Goal: Task Accomplishment & Management: Manage account settings

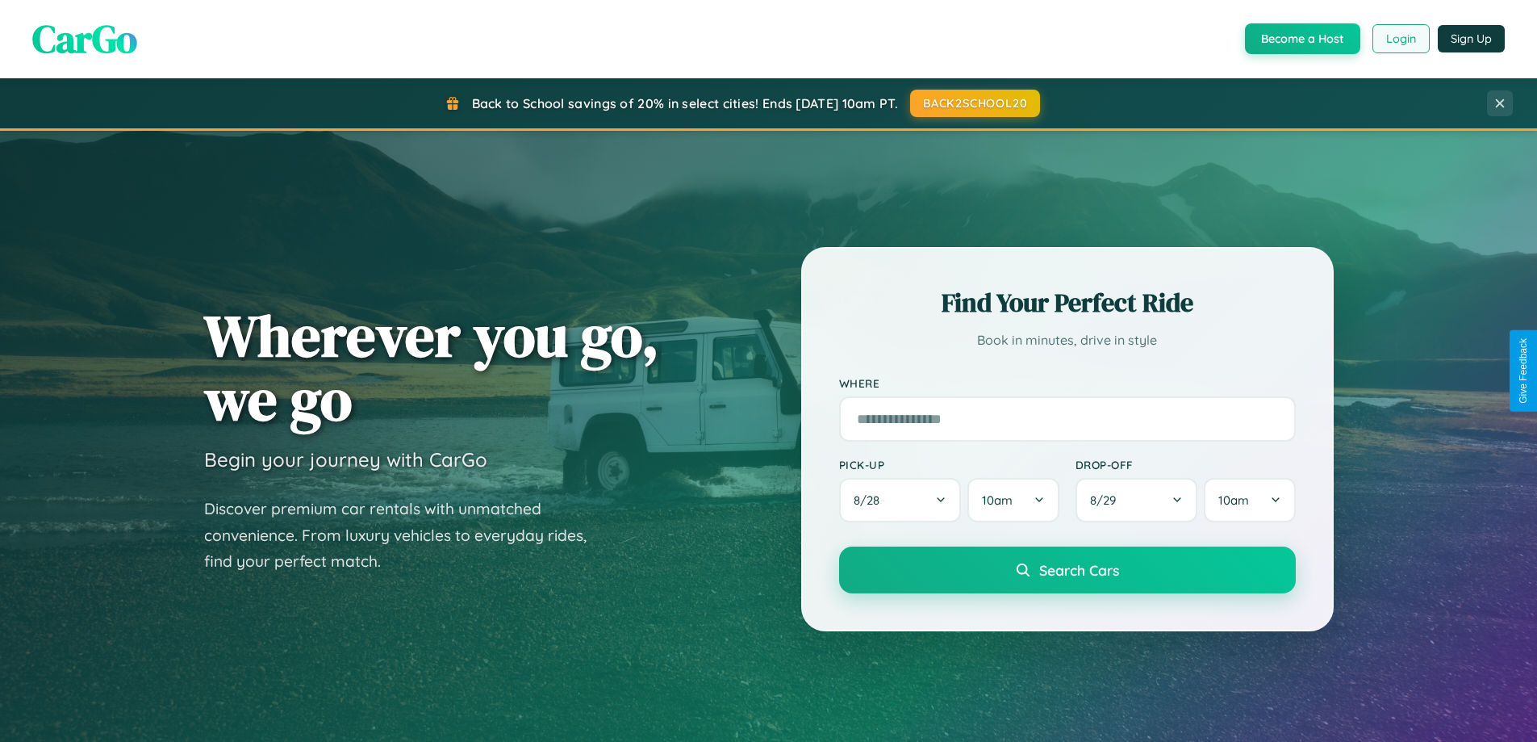
click at [1400, 39] on button "Login" at bounding box center [1400, 38] width 57 height 29
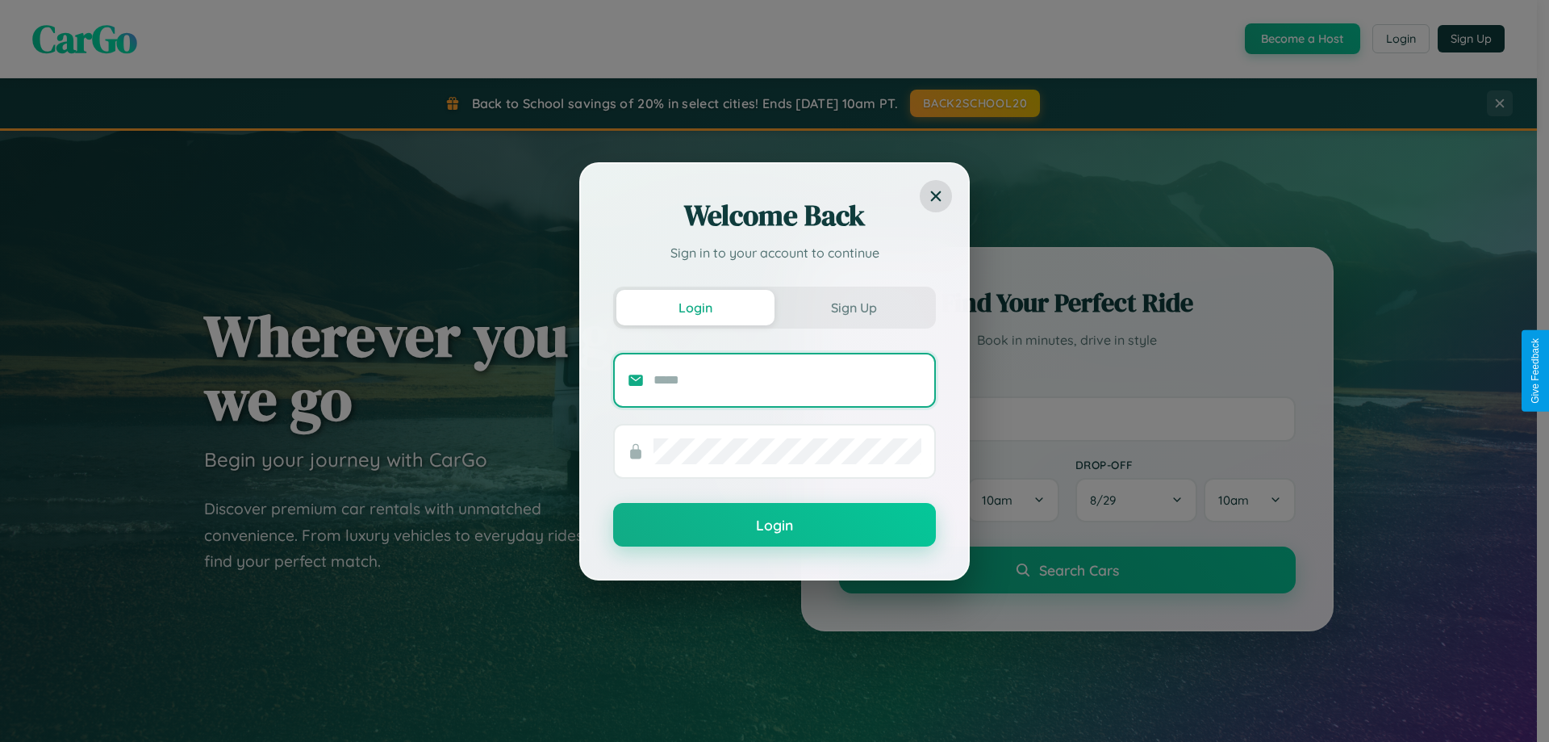
click at [788, 379] on input "text" at bounding box center [788, 380] width 268 height 26
type input "**********"
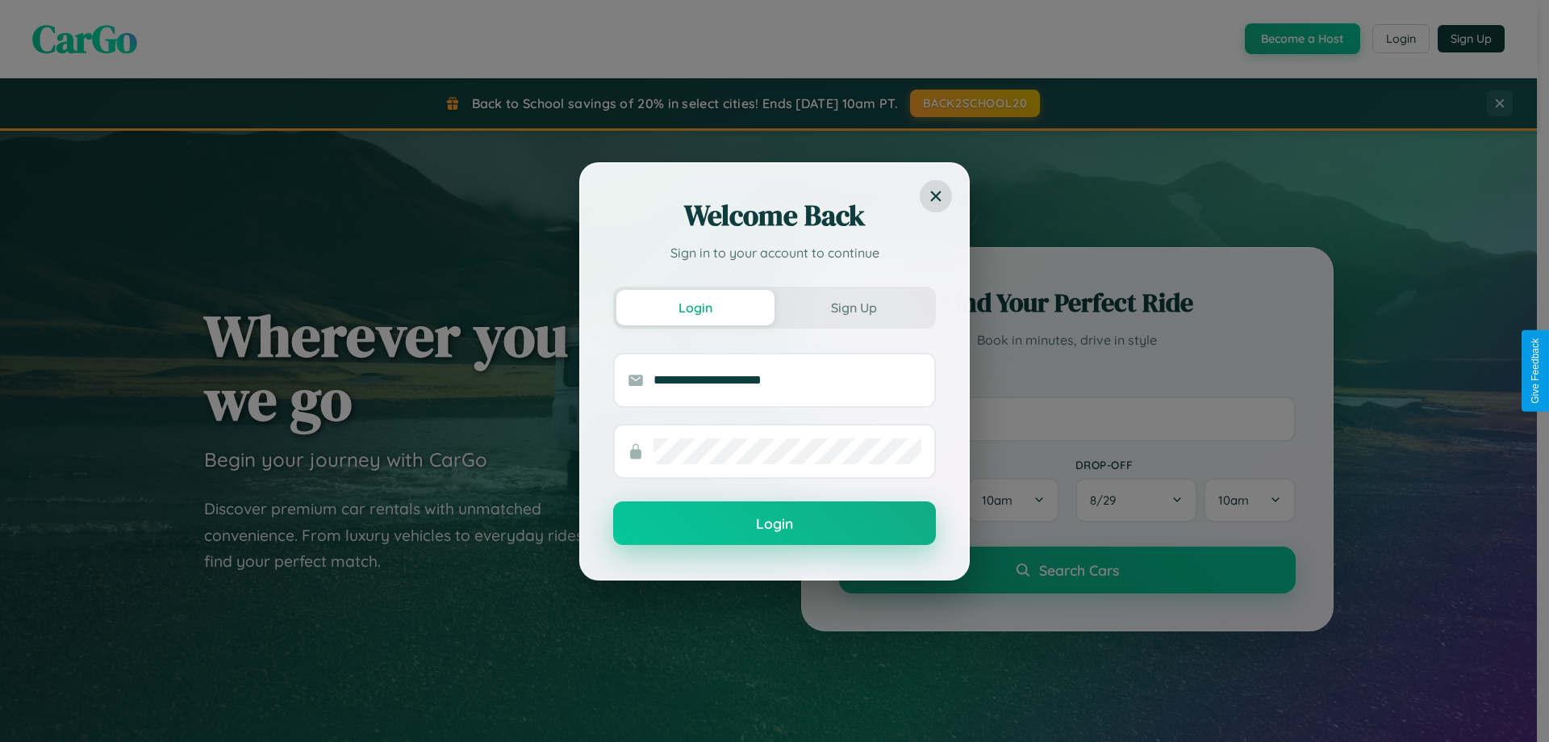
click at [775, 523] on button "Login" at bounding box center [774, 523] width 323 height 44
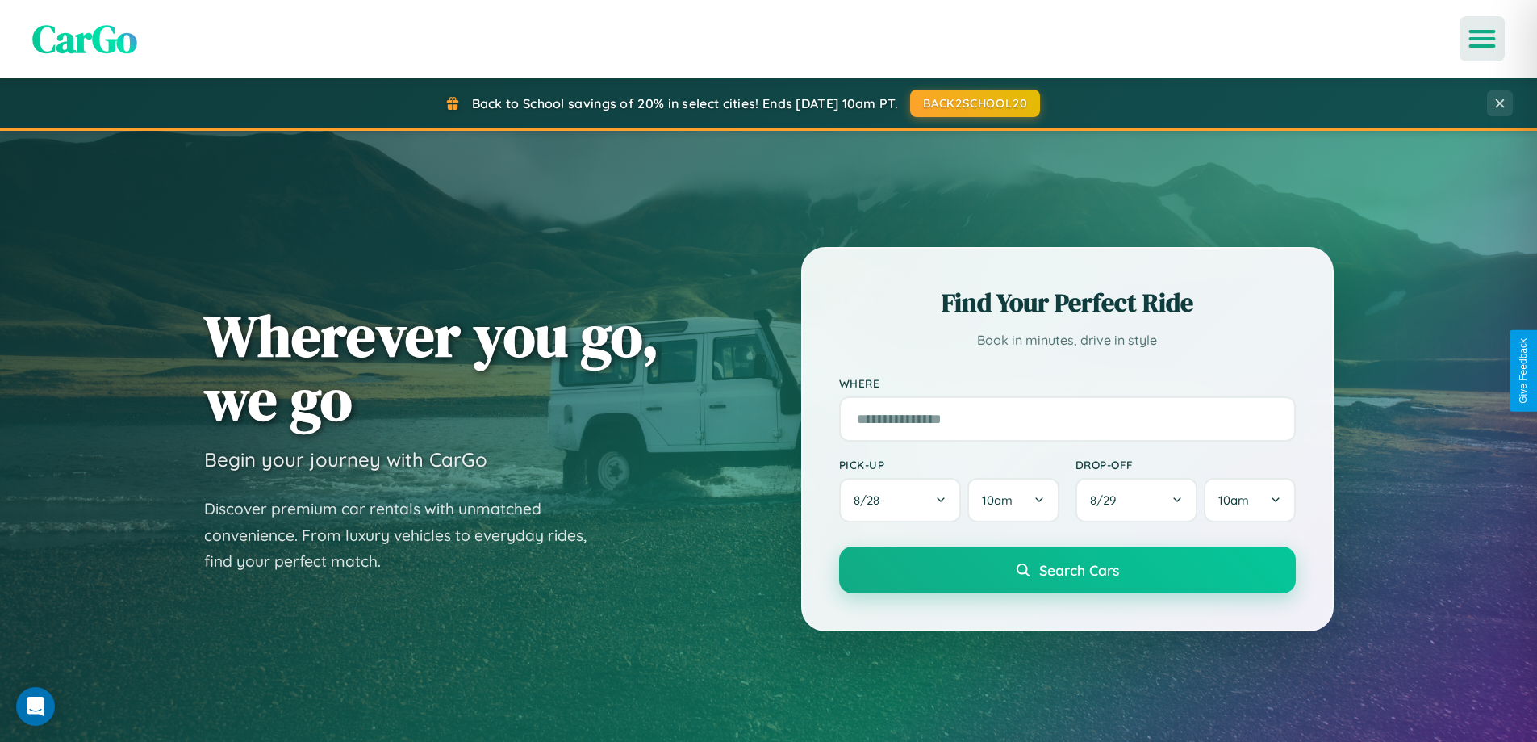
click at [1482, 39] on icon "Open menu" at bounding box center [1482, 38] width 23 height 15
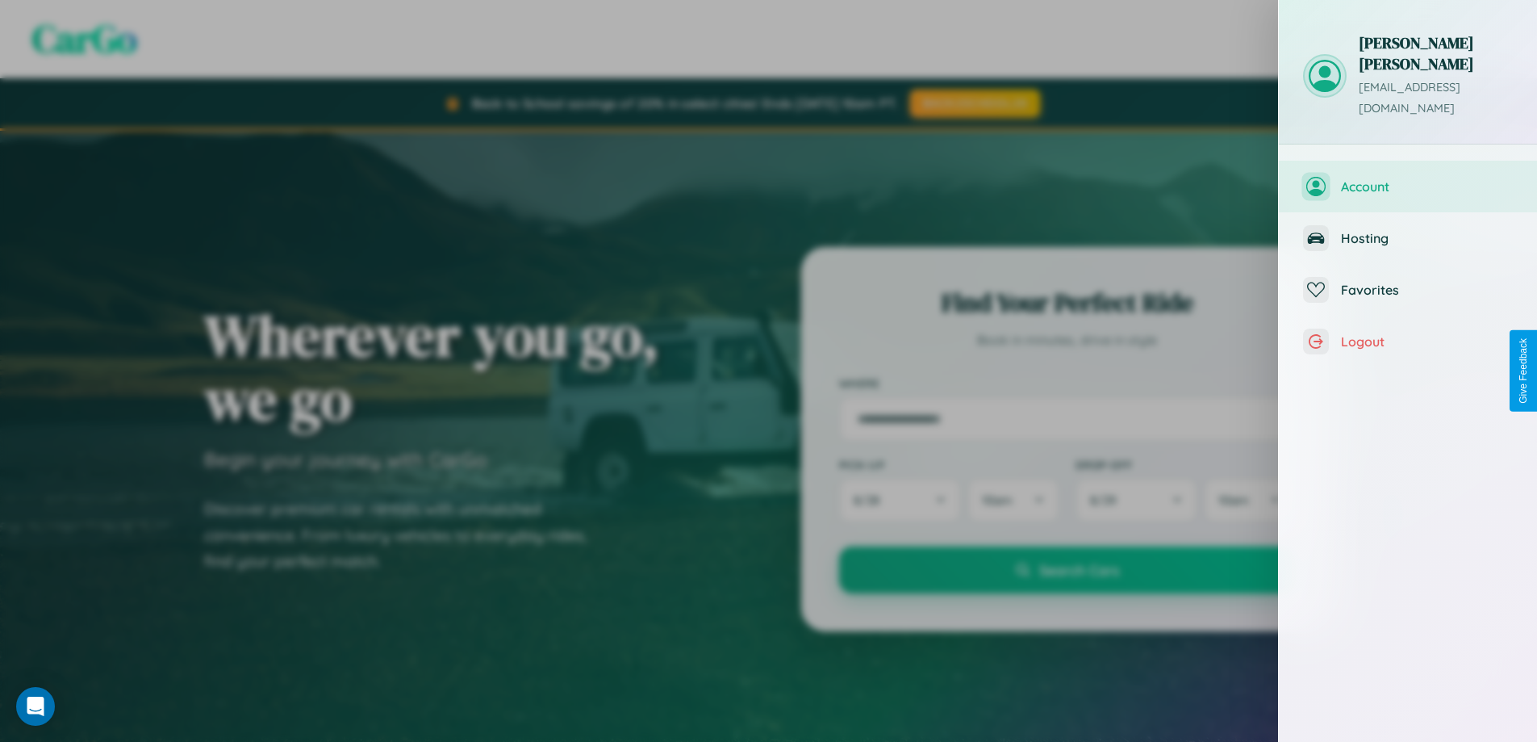
click at [1408, 178] on span "Account" at bounding box center [1427, 186] width 172 height 16
